Goal: Book appointment/travel/reservation

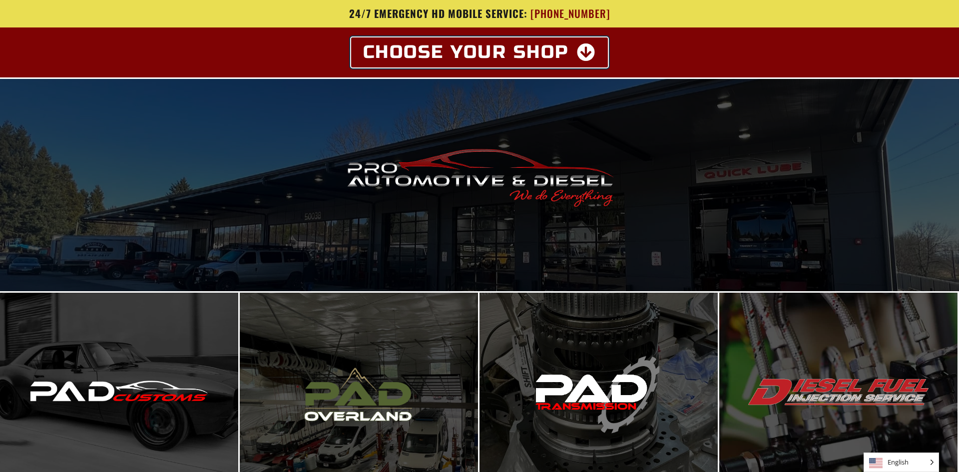
click at [587, 50] on icon at bounding box center [586, 52] width 19 height 18
click at [589, 52] on icon at bounding box center [586, 52] width 19 height 18
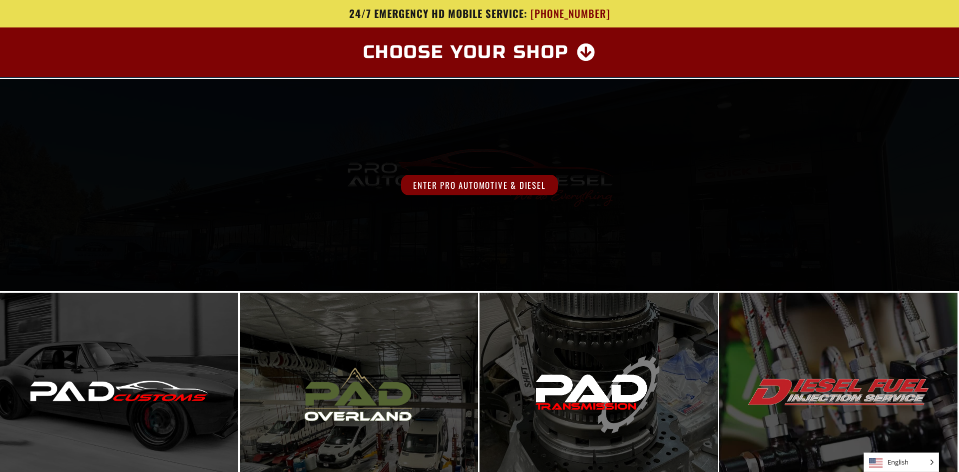
click at [445, 184] on span "Enter Pro Automotive & Diesel" at bounding box center [479, 185] width 156 height 20
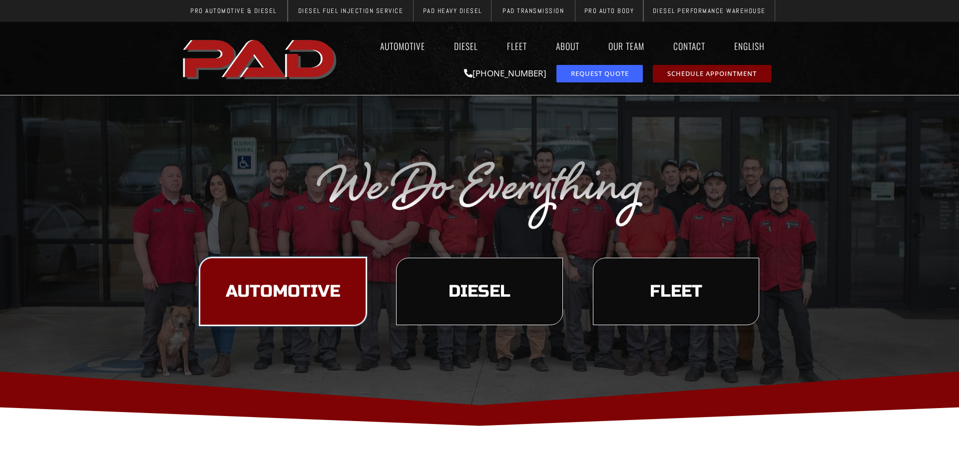
click at [273, 302] on link "Automotive" at bounding box center [283, 292] width 166 height 68
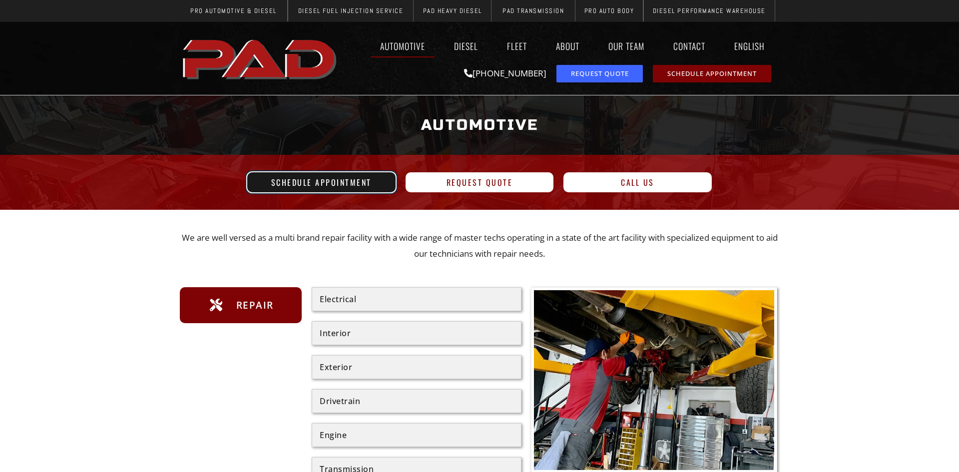
click at [300, 182] on span "Schedule Appointment" at bounding box center [321, 182] width 100 height 8
